Goal: Find contact information: Find contact information

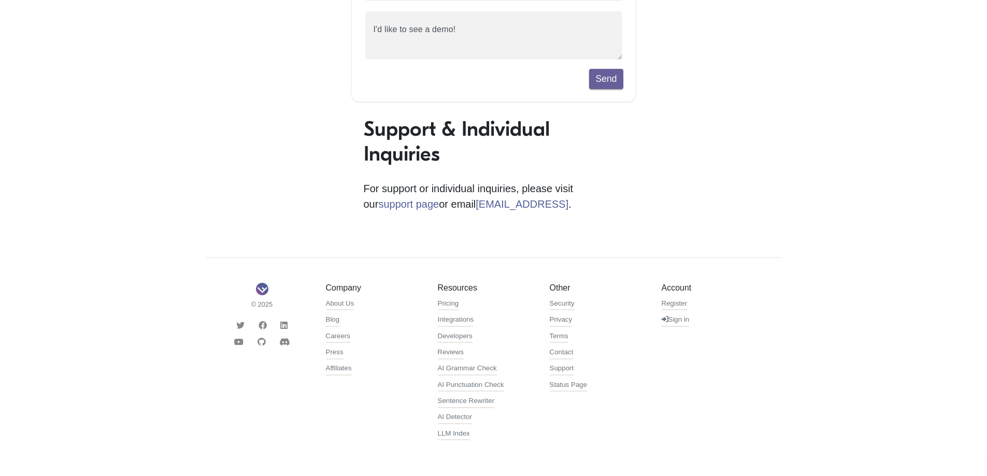
click at [574, 352] on li "Contact" at bounding box center [598, 354] width 96 height 16
click at [566, 351] on link "Contact" at bounding box center [562, 353] width 24 height 12
